Goal: Information Seeking & Learning: Learn about a topic

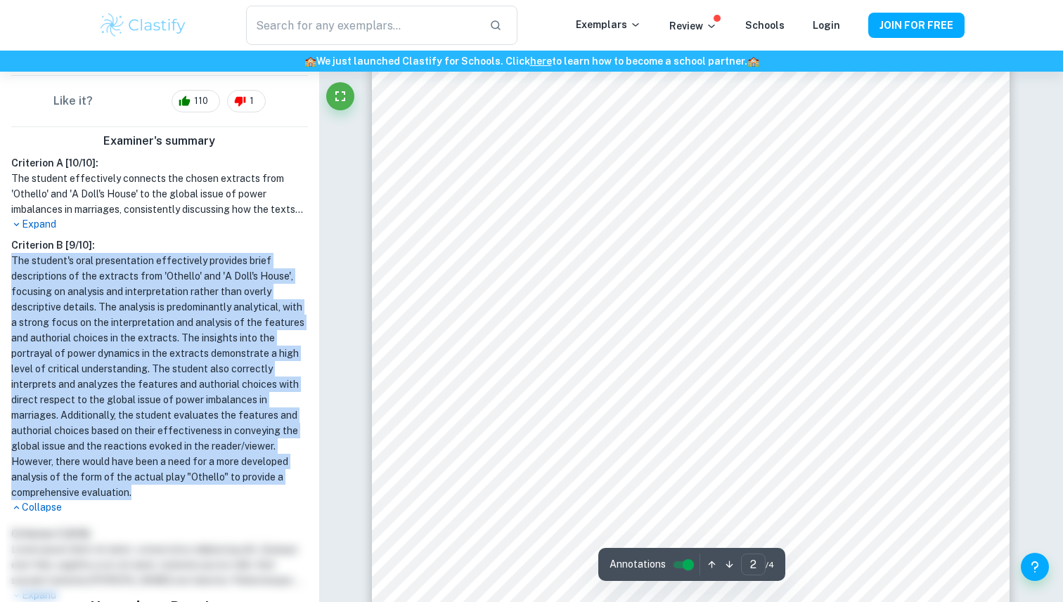
scroll to position [1210, 0]
